Goal: Entertainment & Leisure: Consume media (video, audio)

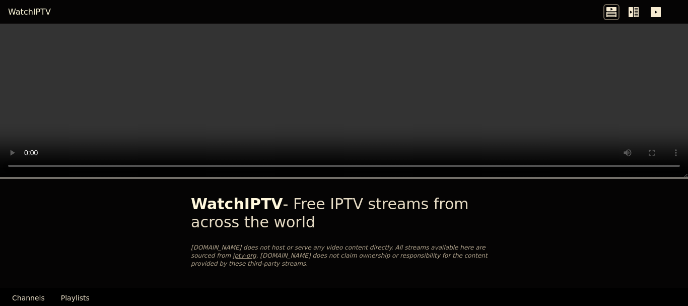
click at [618, 113] on video at bounding box center [344, 100] width 688 height 153
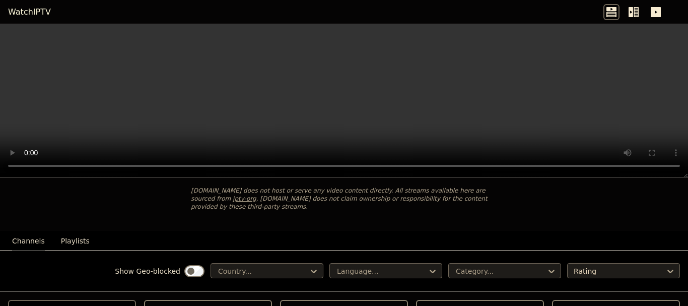
scroll to position [50, 0]
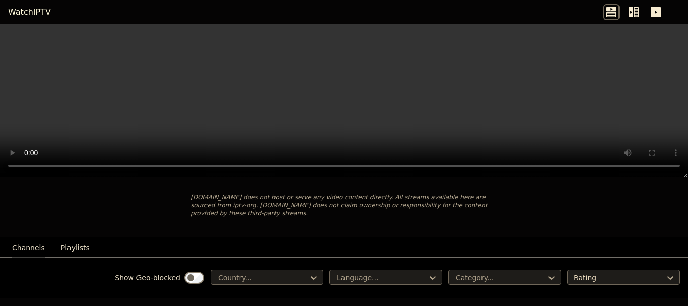
click at [524, 123] on video at bounding box center [344, 100] width 688 height 153
click at [309, 273] on icon at bounding box center [314, 278] width 10 height 10
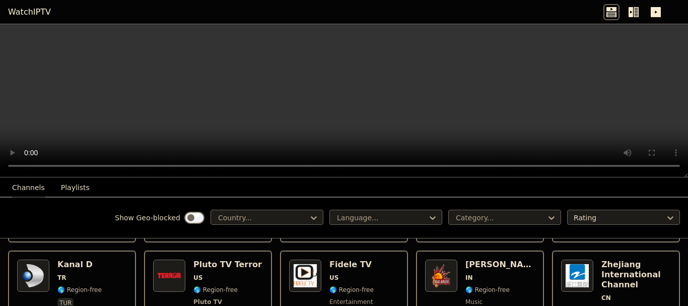
scroll to position [5030, 0]
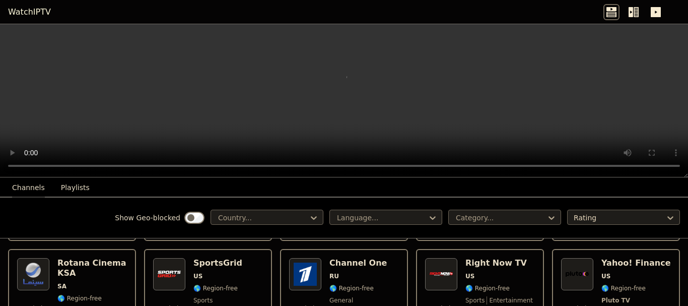
scroll to position [2207, 0]
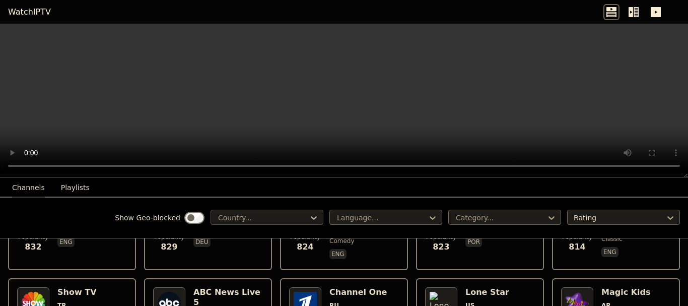
click at [311, 218] on icon at bounding box center [314, 218] width 6 height 4
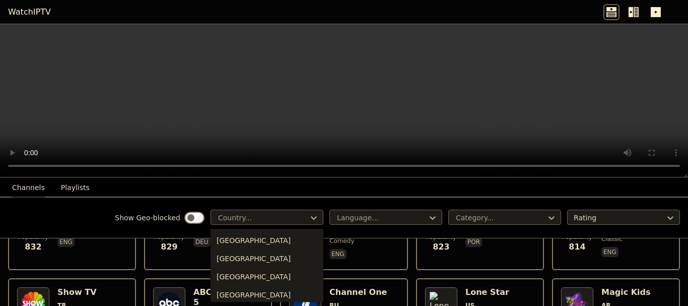
scroll to position [3527, 0]
click at [241, 279] on div "[GEOGRAPHIC_DATA]" at bounding box center [267, 279] width 113 height 18
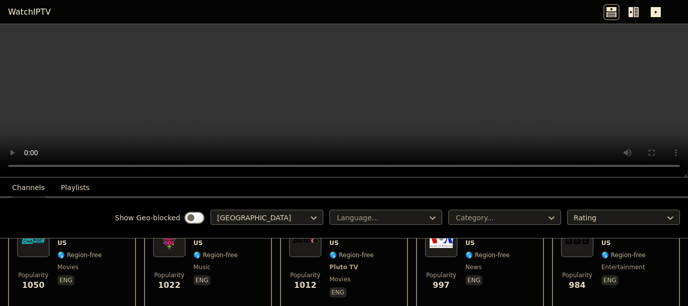
scroll to position [605, 0]
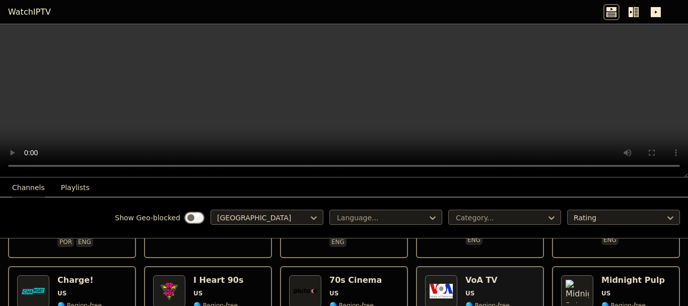
click at [486, 289] on span "US" at bounding box center [488, 293] width 44 height 8
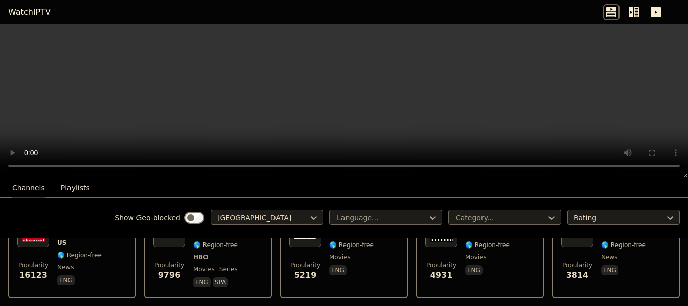
scroll to position [101, 0]
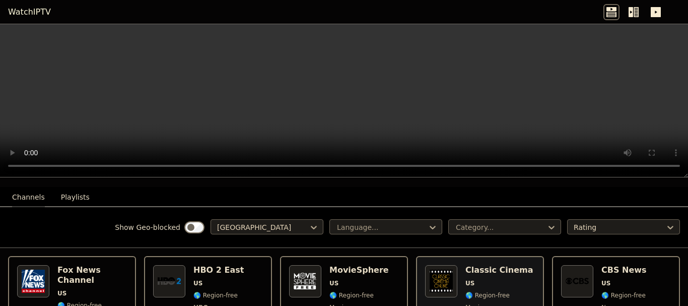
click at [445, 273] on img at bounding box center [441, 281] width 32 height 32
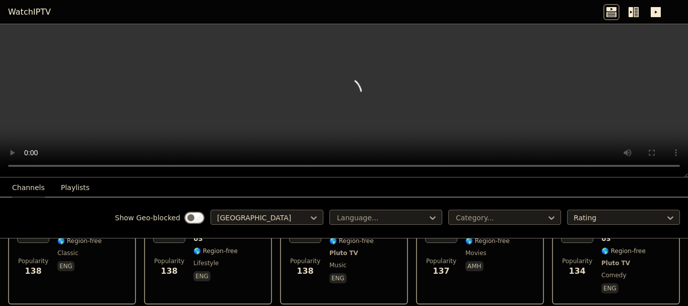
scroll to position [4092, 0]
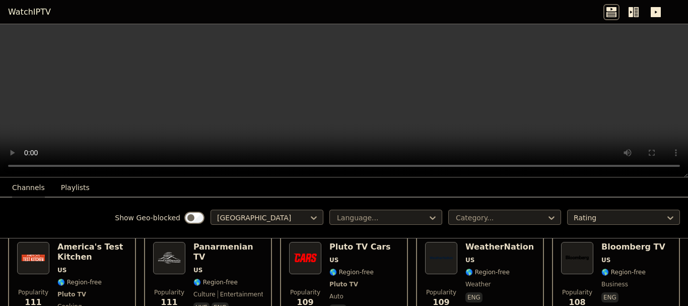
scroll to position [4737, 0]
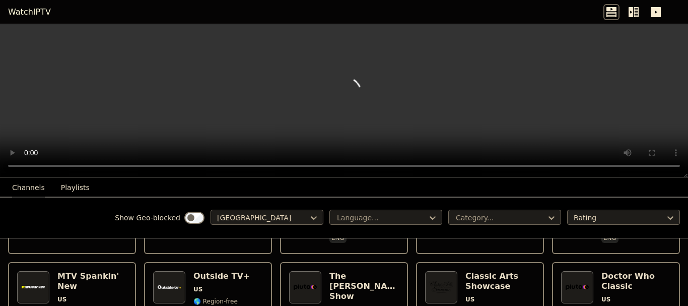
scroll to position [5181, 0]
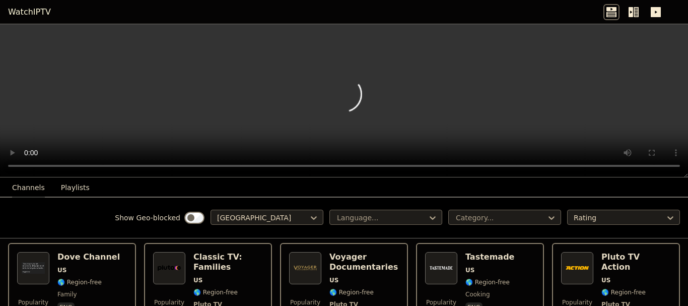
scroll to position [5302, 0]
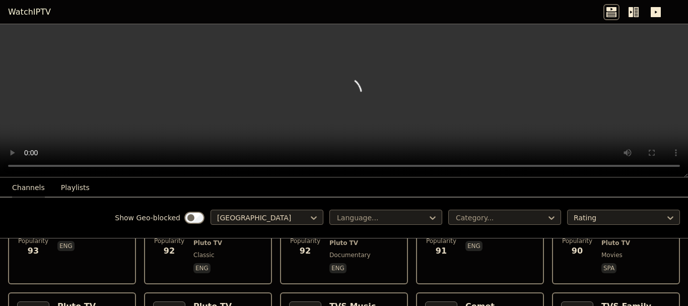
scroll to position [5378, 0]
